Goal: Information Seeking & Learning: Find specific fact

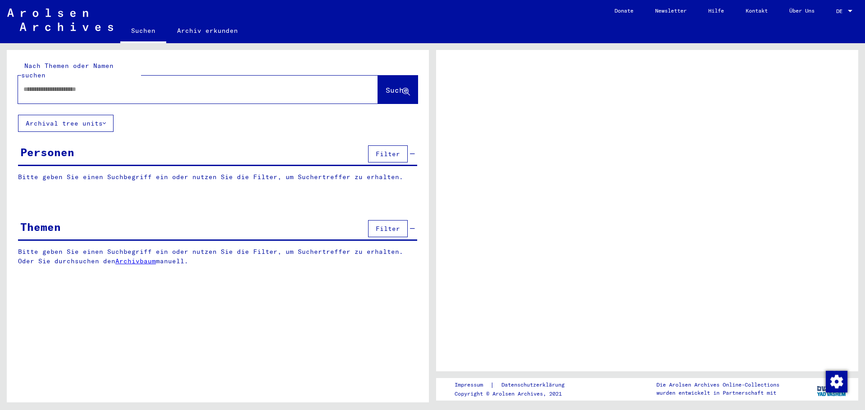
click at [184, 85] on input "text" at bounding box center [189, 89] width 333 height 9
type input "*"
type input "****"
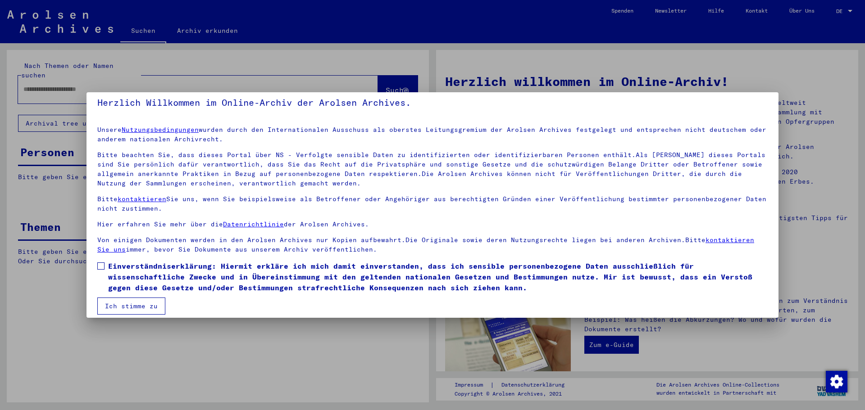
scroll to position [15, 0]
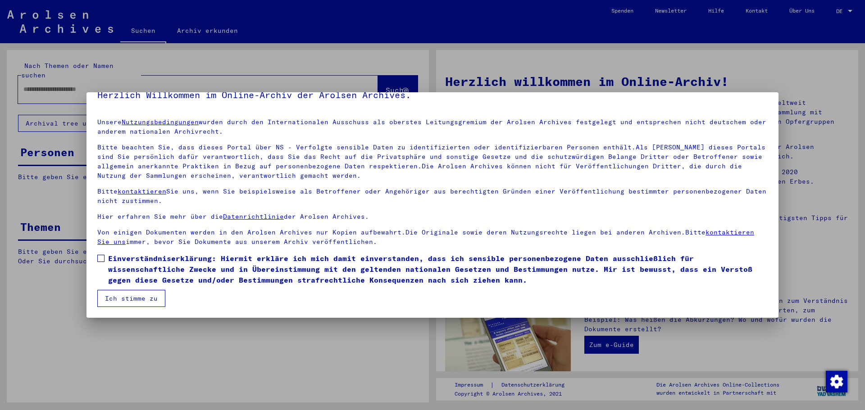
click at [101, 260] on span at bounding box center [100, 258] width 7 height 7
click at [120, 297] on button "Ich stimme zu" at bounding box center [131, 298] width 68 height 17
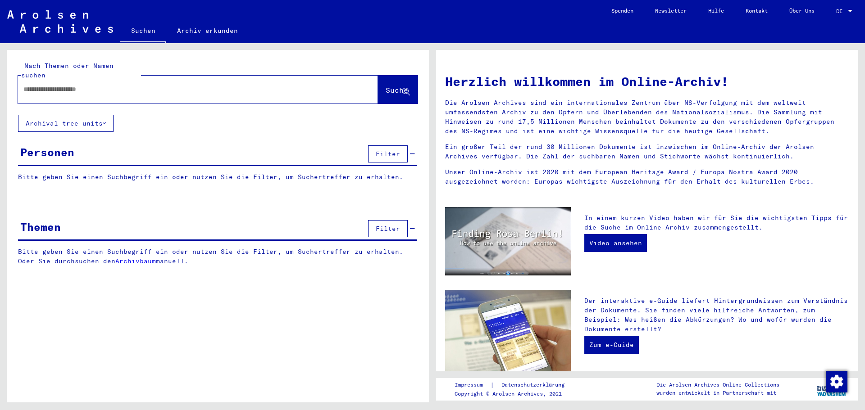
click at [100, 85] on input "text" at bounding box center [186, 89] width 327 height 9
click at [402, 88] on button "Suche" at bounding box center [398, 90] width 40 height 28
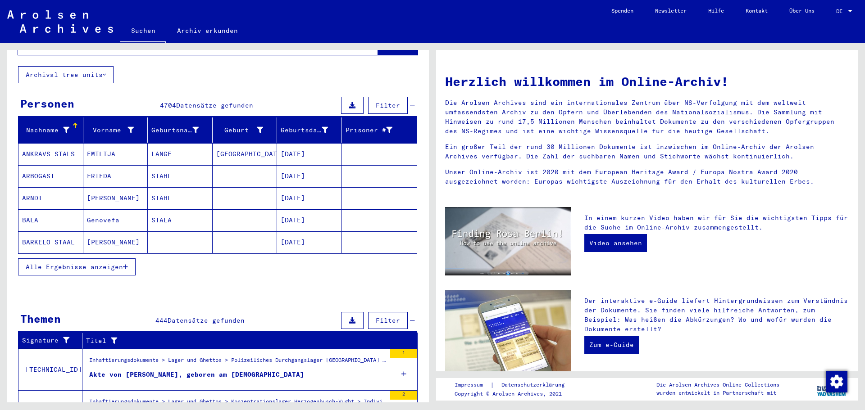
scroll to position [40, 0]
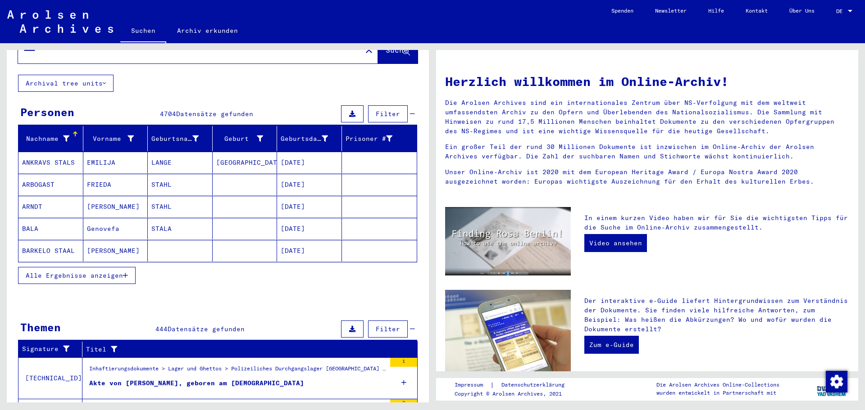
click at [111, 272] on button "Alle Ergebnisse anzeigen" at bounding box center [77, 275] width 118 height 17
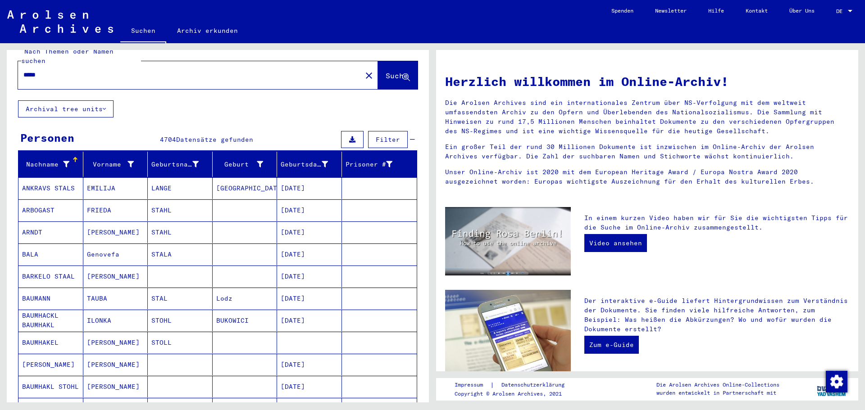
scroll to position [0, 0]
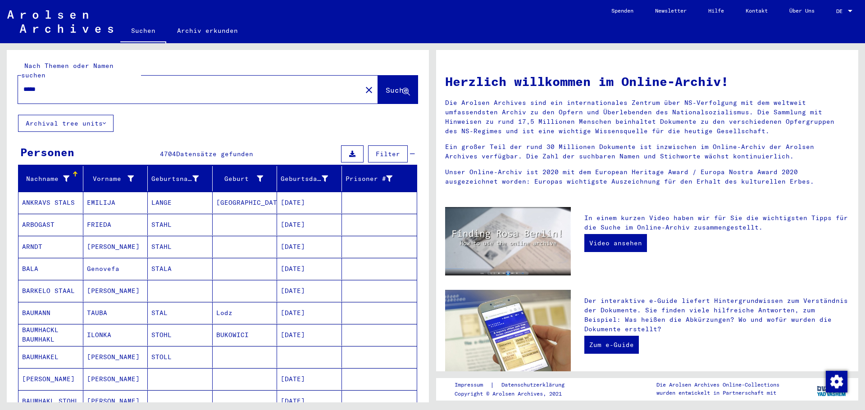
click at [89, 85] on input "*****" at bounding box center [186, 89] width 327 height 9
type input "**********"
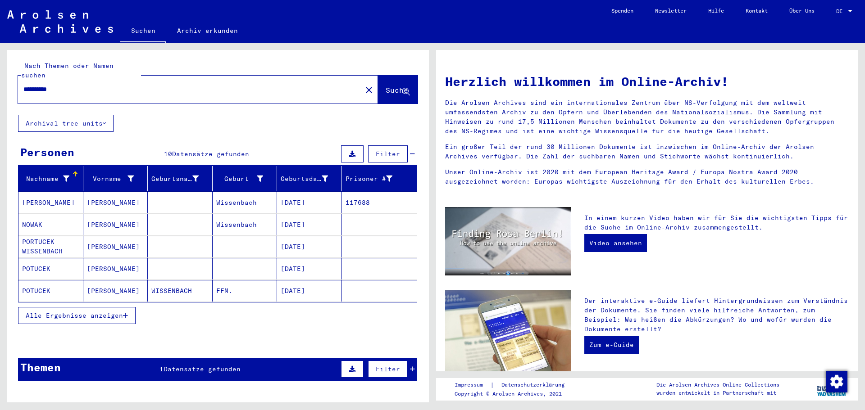
click at [100, 214] on mat-cell "[PERSON_NAME]" at bounding box center [115, 225] width 65 height 22
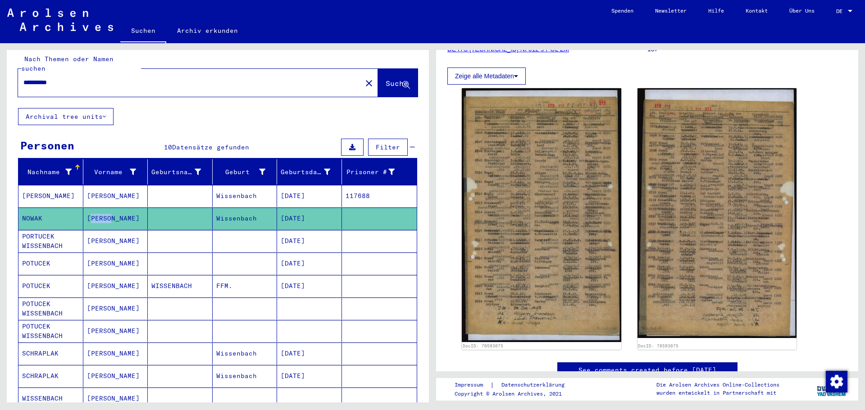
scroll to position [52, 0]
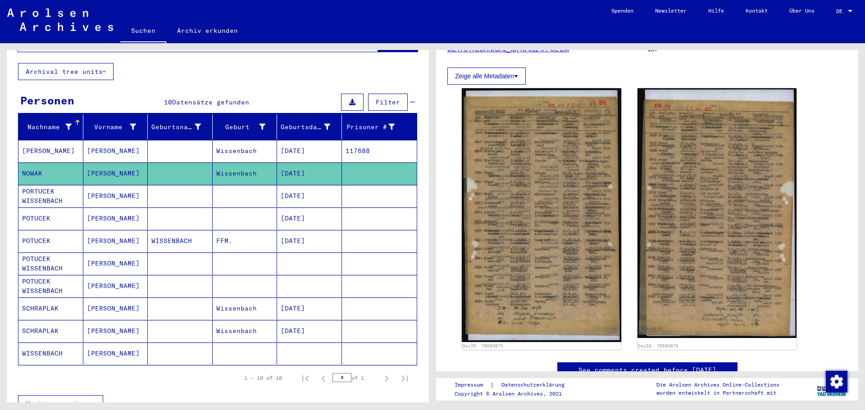
click at [86, 298] on mat-cell "[PERSON_NAME]" at bounding box center [115, 309] width 65 height 22
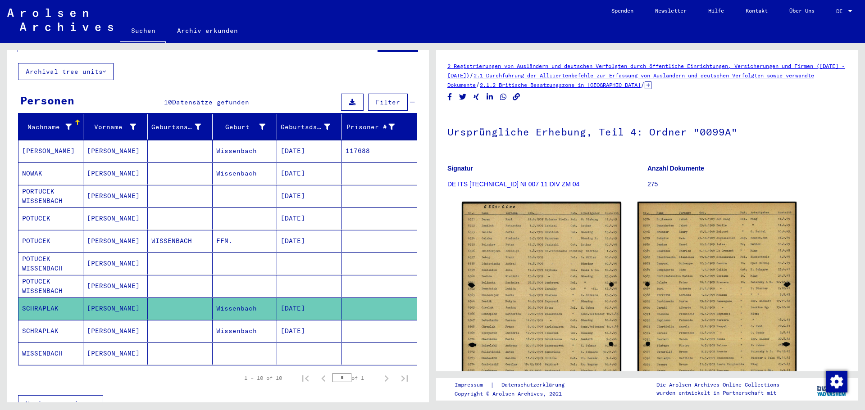
click at [264, 166] on mat-cell "Wissenbach" at bounding box center [245, 174] width 65 height 22
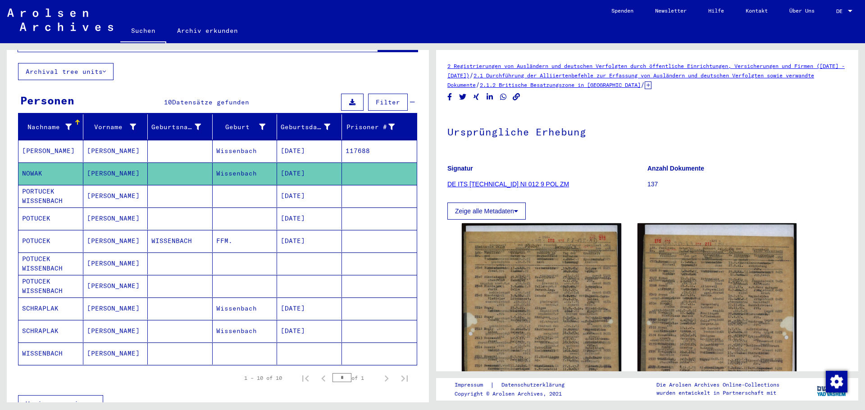
click at [277, 143] on mat-cell "[DATE]" at bounding box center [309, 151] width 65 height 22
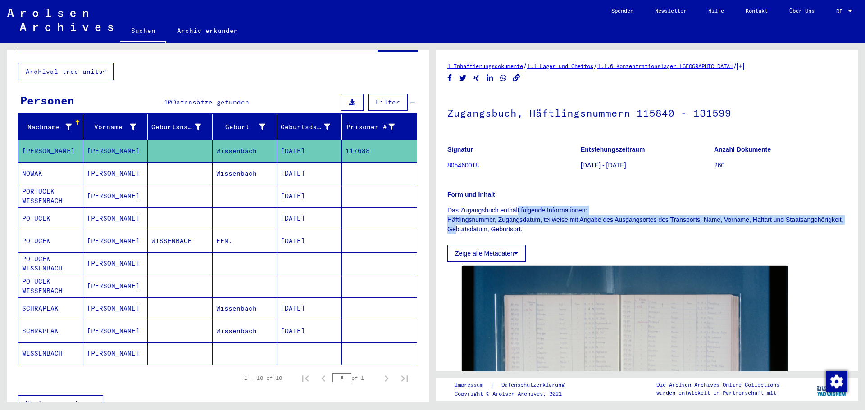
click at [518, 204] on div "Form und Inhalt Das Zugangsbuch enthält folgende Informationen: Häftlingsnummer…" at bounding box center [646, 206] width 399 height 55
drag, startPoint x: 491, startPoint y: 193, endPoint x: 490, endPoint y: 231, distance: 37.9
click at [490, 231] on div "Form und Inhalt Das Zugangsbuch enthält folgende Informationen: Häftlingsnummer…" at bounding box center [646, 206] width 399 height 55
click at [490, 231] on p "Das Zugangsbuch enthält folgende Informationen: Häftlingsnummer, Zugangsdatum, …" at bounding box center [646, 220] width 399 height 28
